Goal: Transaction & Acquisition: Purchase product/service

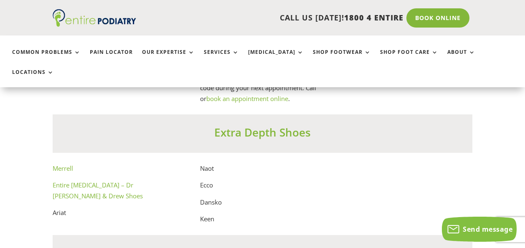
scroll to position [4609, 0]
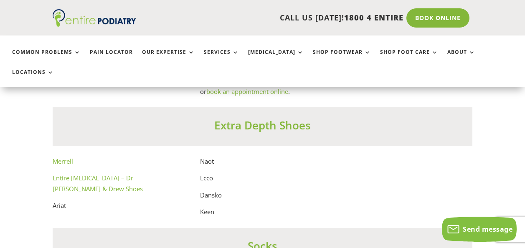
click at [124, 174] on link "Entire [MEDICAL_DATA] – Dr [PERSON_NAME] & Drew Shoes" at bounding box center [98, 183] width 90 height 19
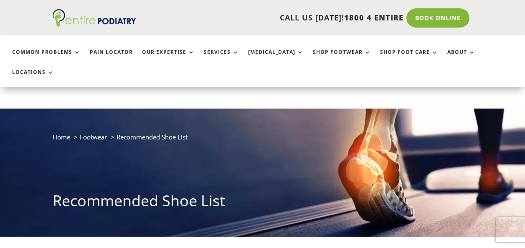
scroll to position [4609, 0]
